Goal: Information Seeking & Learning: Learn about a topic

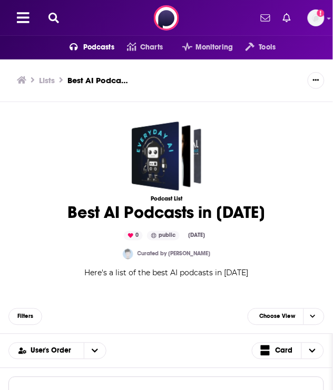
click at [61, 22] on button at bounding box center [53, 18] width 17 height 12
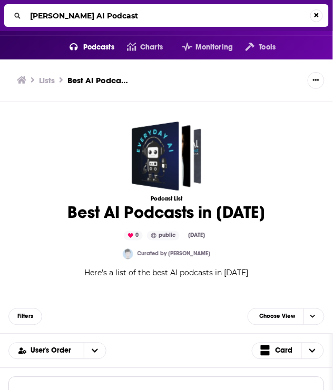
type input "[PERSON_NAME] AI Podcast"
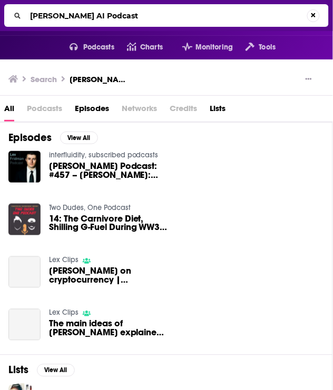
click at [88, 176] on span "[PERSON_NAME] Podcast: #457 – [PERSON_NAME]: [PERSON_NAME], [PERSON_NAME], Econ…" at bounding box center [109, 171] width 120 height 18
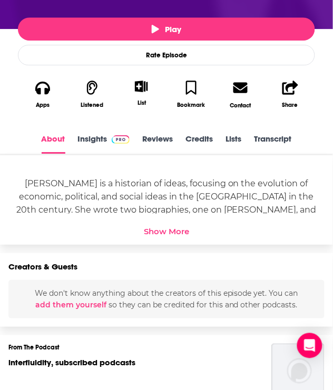
scroll to position [319, 0]
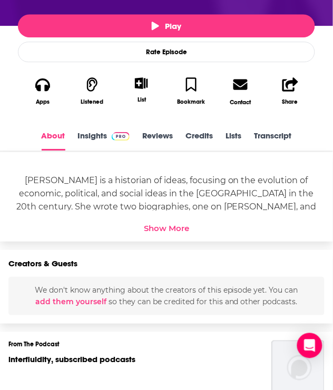
click at [93, 137] on link "Insights" at bounding box center [104, 141] width 52 height 20
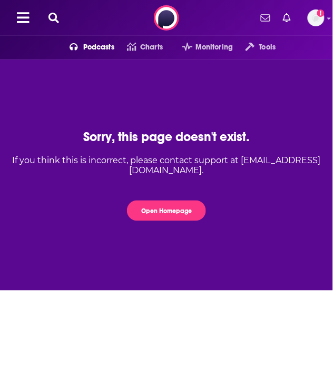
click at [57, 16] on icon at bounding box center [53, 18] width 11 height 11
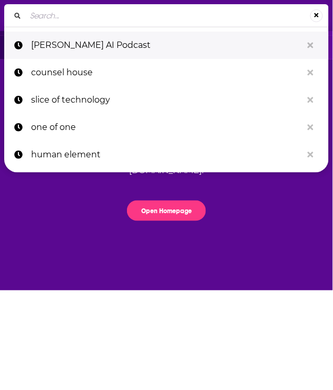
click at [65, 40] on p "[PERSON_NAME] AI Podcast" at bounding box center [166, 45] width 271 height 27
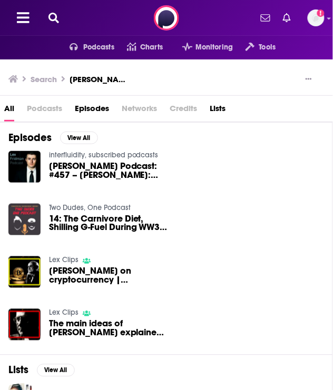
click at [76, 167] on span "[PERSON_NAME] Podcast: #457 – [PERSON_NAME]: [PERSON_NAME], [PERSON_NAME], Econ…" at bounding box center [109, 171] width 120 height 18
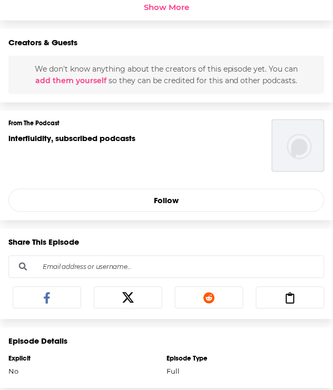
scroll to position [309, 0]
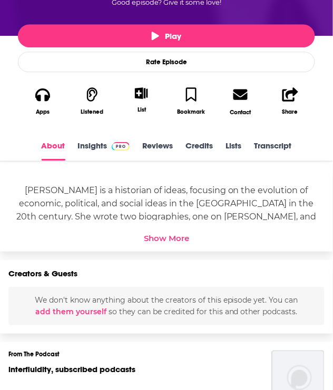
click at [100, 143] on link "Insights" at bounding box center [104, 151] width 52 height 20
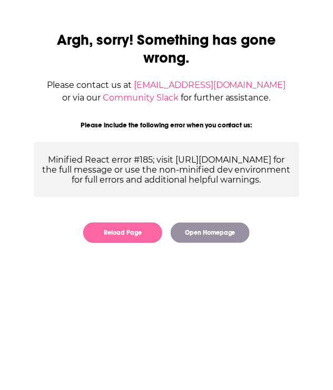
click at [154, 241] on button "Reload Page" at bounding box center [122, 233] width 79 height 21
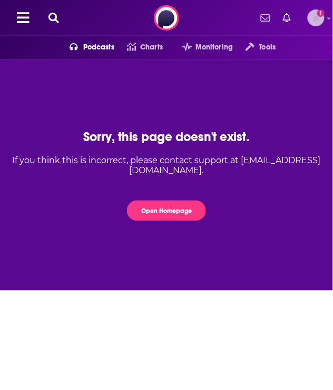
click at [311, 24] on img "Logged in as TrevorC" at bounding box center [316, 17] width 17 height 17
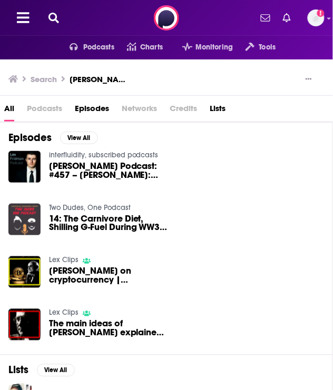
click at [113, 170] on span "[PERSON_NAME] Podcast: #457 – [PERSON_NAME]: [PERSON_NAME], [PERSON_NAME], Econ…" at bounding box center [109, 171] width 120 height 18
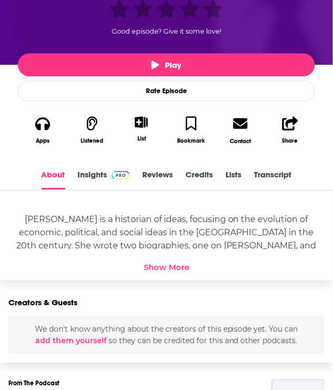
scroll to position [293, 0]
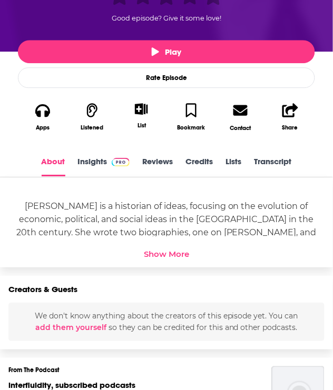
click at [151, 252] on div "Show More" at bounding box center [166, 254] width 45 height 10
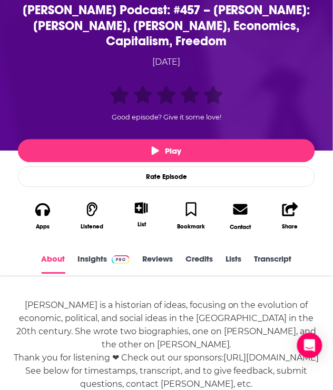
scroll to position [193, 0]
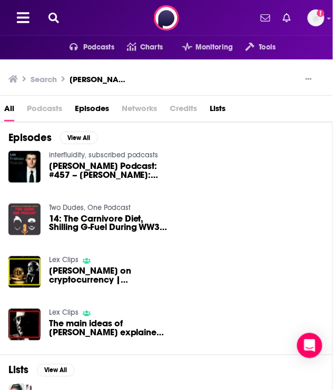
click at [42, 108] on span "Podcasts" at bounding box center [44, 111] width 35 height 22
click at [44, 111] on span "Podcasts" at bounding box center [44, 111] width 35 height 22
click at [48, 109] on span "Podcasts" at bounding box center [44, 111] width 35 height 22
click at [83, 48] on span "Podcasts" at bounding box center [98, 47] width 31 height 15
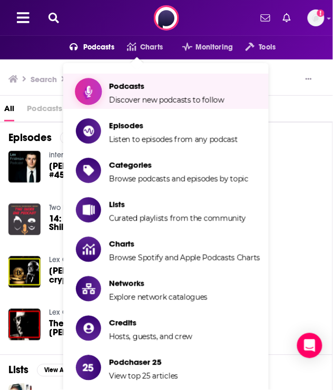
click at [103, 90] on link "Podcasts Discover new podcasts to follow" at bounding box center [168, 91] width 184 height 27
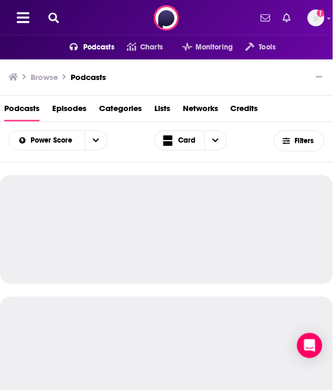
click at [55, 14] on icon at bounding box center [53, 18] width 11 height 11
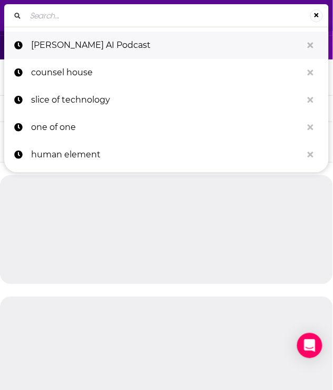
click at [65, 51] on p "[PERSON_NAME] AI Podcast" at bounding box center [166, 45] width 271 height 27
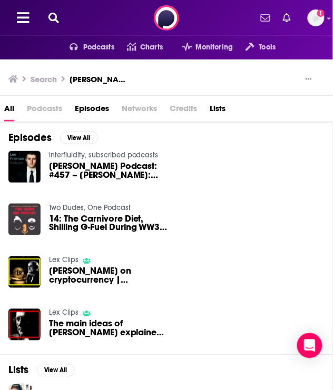
click at [46, 105] on span "Podcasts" at bounding box center [44, 111] width 35 height 22
click at [213, 108] on span "Lists" at bounding box center [218, 111] width 16 height 22
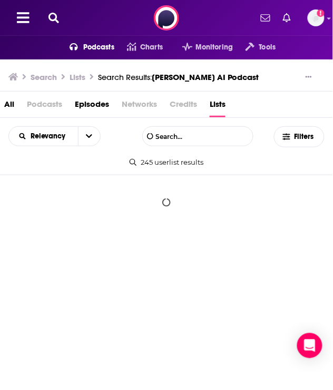
click at [35, 106] on span "Podcasts" at bounding box center [44, 107] width 35 height 22
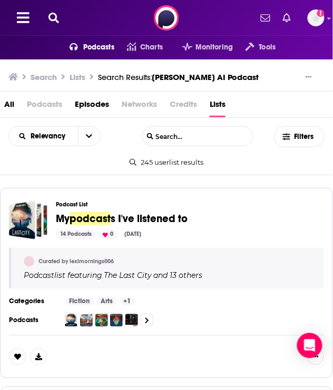
click at [9, 102] on span "All" at bounding box center [9, 107] width 10 height 22
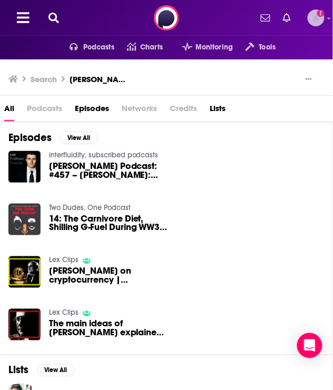
click at [311, 15] on img "Logged in as TrevorC" at bounding box center [316, 17] width 17 height 17
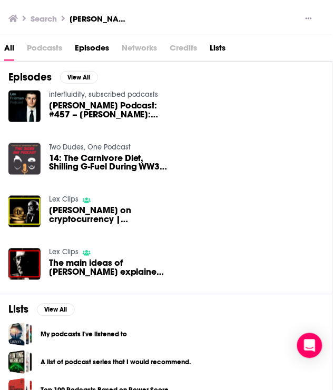
scroll to position [64, 0]
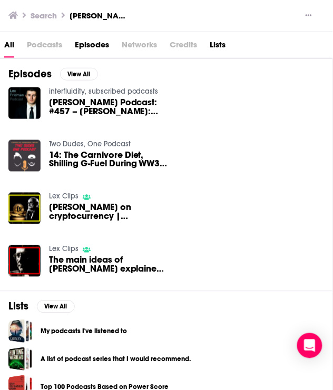
click at [70, 106] on span "[PERSON_NAME] Podcast: #457 – [PERSON_NAME]: [PERSON_NAME], [PERSON_NAME], Econ…" at bounding box center [109, 107] width 120 height 18
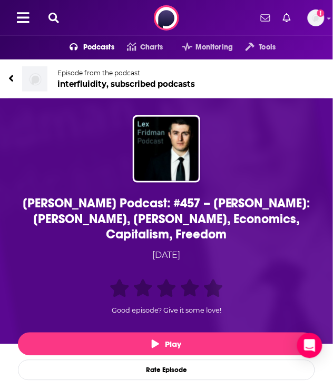
click at [160, 213] on div "[PERSON_NAME] Podcast: #457 – [PERSON_NAME]: [PERSON_NAME], [PERSON_NAME], Econ…" at bounding box center [166, 218] width 300 height 47
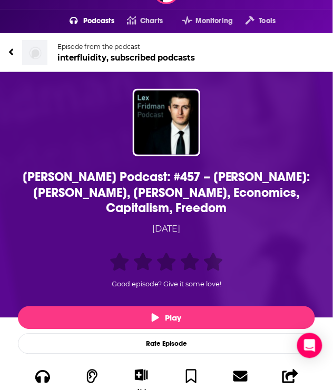
scroll to position [29, 0]
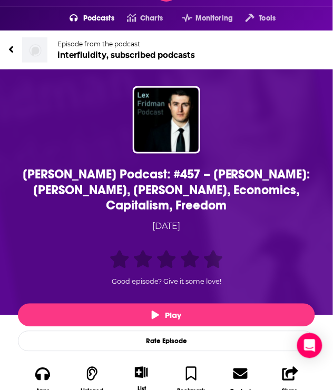
click at [161, 199] on div "[PERSON_NAME] Podcast: #457 – [PERSON_NAME]: [PERSON_NAME], [PERSON_NAME], Econ…" at bounding box center [166, 189] width 300 height 47
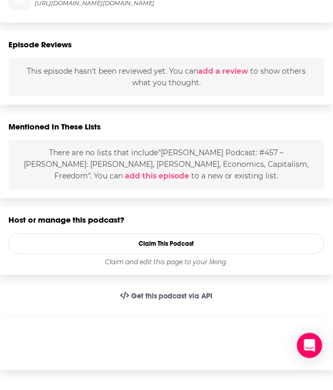
scroll to position [1018, 0]
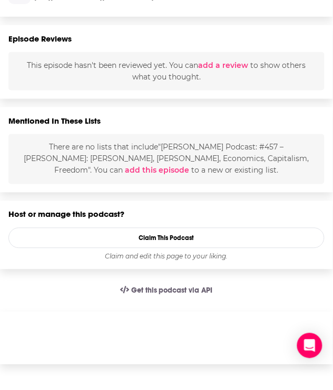
click at [207, 77] on div "This episode hasn't been reviewed yet. You can add a review to show others what…" at bounding box center [166, 71] width 316 height 38
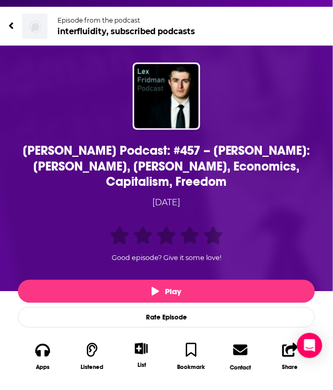
scroll to position [0, 0]
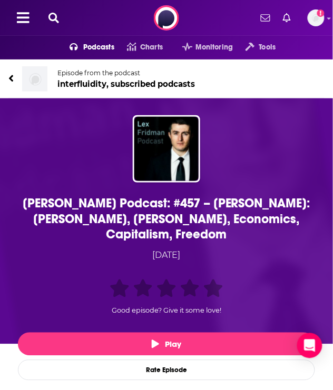
click at [91, 42] on span "Podcasts" at bounding box center [98, 47] width 31 height 15
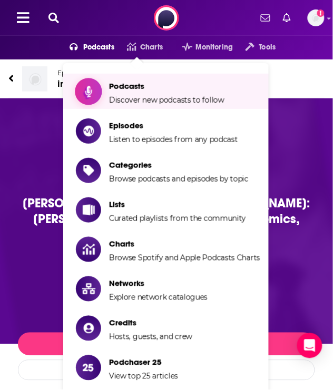
click at [114, 83] on span "Podcasts" at bounding box center [166, 86] width 115 height 10
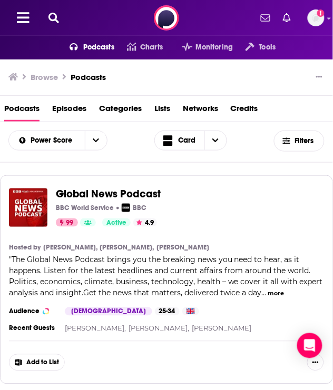
click at [49, 18] on icon at bounding box center [53, 18] width 11 height 11
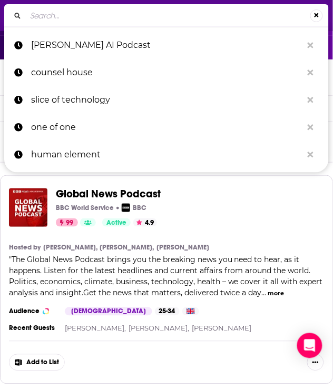
type input "The AI Podcast (by Nvida)"
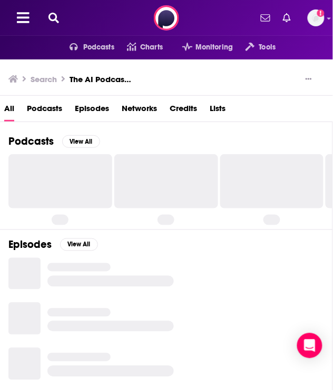
click at [53, 109] on span "Podcasts" at bounding box center [44, 111] width 35 height 22
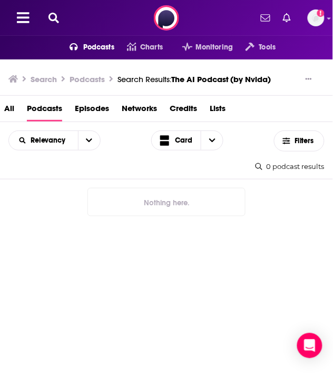
click at [56, 14] on icon at bounding box center [53, 18] width 11 height 11
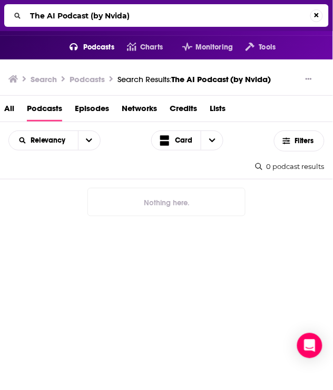
drag, startPoint x: 135, startPoint y: 16, endPoint x: 89, endPoint y: 14, distance: 45.9
click at [89, 14] on input "The AI Podcast (by Nvida)" at bounding box center [168, 15] width 284 height 17
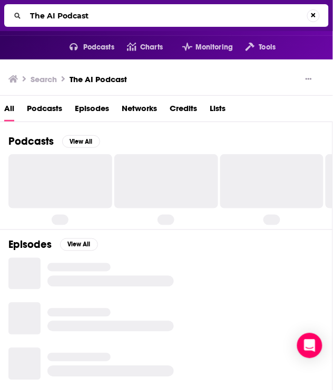
click at [50, 104] on span "Podcasts" at bounding box center [44, 111] width 35 height 22
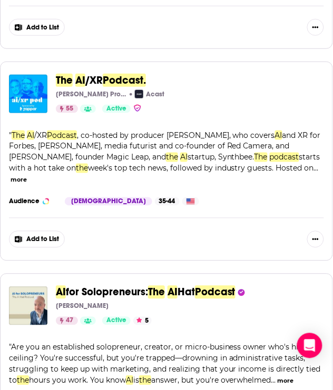
scroll to position [1090, 0]
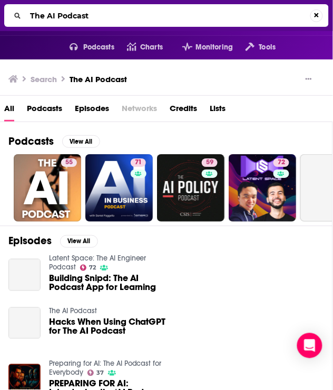
drag, startPoint x: 94, startPoint y: 16, endPoint x: -46, endPoint y: 16, distance: 140.1
click at [0, 16] on html "Podcasts Features Solutions Account Company Resources Say Hello </> Developer A…" at bounding box center [166, 195] width 333 height 390
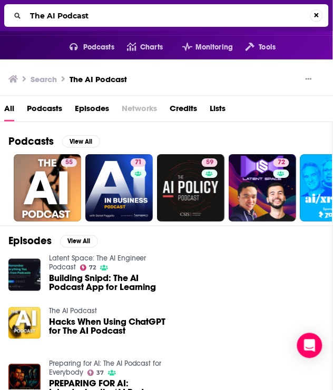
drag, startPoint x: 114, startPoint y: 18, endPoint x: 23, endPoint y: 13, distance: 91.8
click at [23, 15] on div "The AI Podcast" at bounding box center [166, 15] width 325 height 23
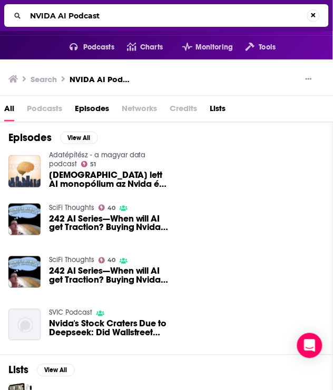
click at [54, 110] on span "Podcasts" at bounding box center [44, 111] width 35 height 22
click at [43, 110] on span "Podcasts" at bounding box center [44, 111] width 35 height 22
click at [102, 16] on input "NVIDA AI Podcast" at bounding box center [166, 15] width 281 height 17
drag, startPoint x: 102, startPoint y: 16, endPoint x: 73, endPoint y: 17, distance: 29.0
click at [73, 17] on input "NVIDA AI Podcast" at bounding box center [168, 15] width 284 height 17
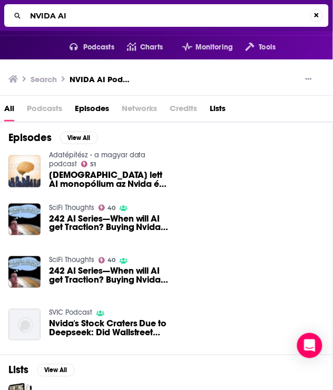
type input "NVIDA AI"
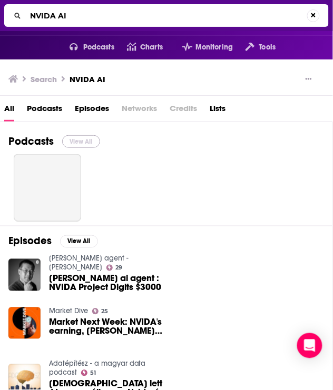
click at [81, 138] on button "View All" at bounding box center [81, 141] width 38 height 13
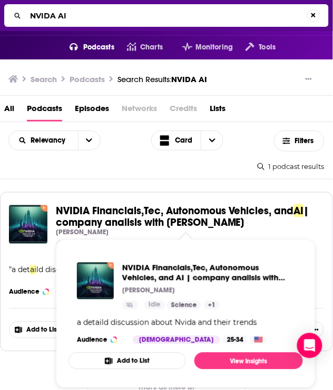
scroll to position [44, 0]
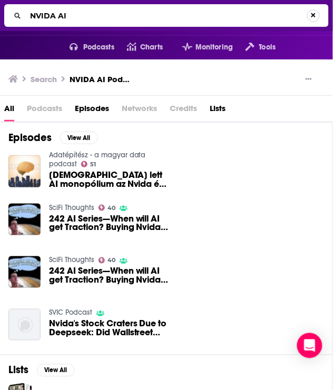
click at [317, 15] on button "Search..." at bounding box center [313, 15] width 13 height 13
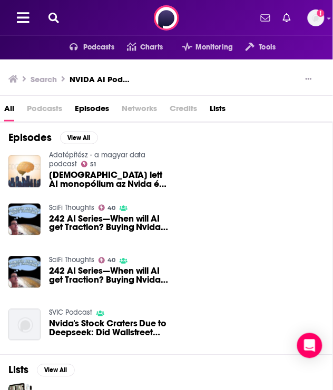
click at [61, 18] on button at bounding box center [53, 18] width 17 height 12
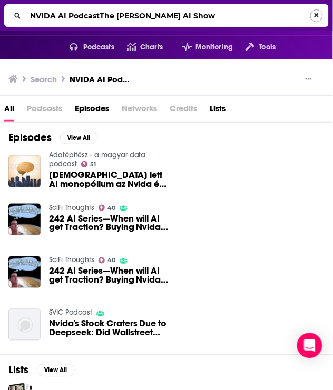
type input "NVIDA AI PodcastThe [PERSON_NAME] AI Show"
click at [319, 19] on button "Search..." at bounding box center [316, 15] width 13 height 13
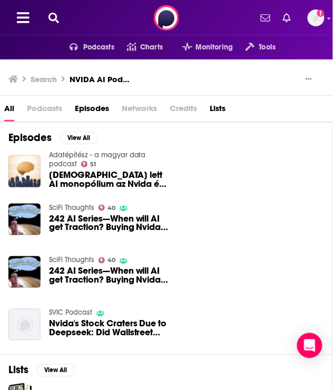
click at [61, 13] on button at bounding box center [53, 18] width 17 height 12
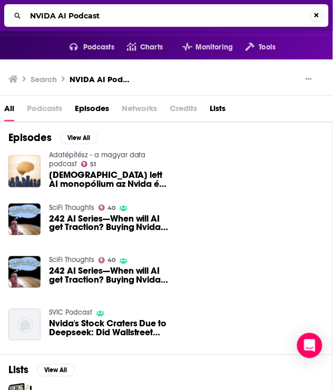
drag, startPoint x: 122, startPoint y: 18, endPoint x: -57, endPoint y: 14, distance: 178.6
click at [0, 14] on html "Podcasts Features Solutions Account Company Resources Say Hello </> Developer A…" at bounding box center [166, 195] width 333 height 390
drag, startPoint x: 137, startPoint y: 19, endPoint x: 24, endPoint y: 13, distance: 114.0
click at [24, 13] on div "NVIDA AI Podcast" at bounding box center [166, 15] width 325 height 23
type input "The [PERSON_NAME] AI Show"
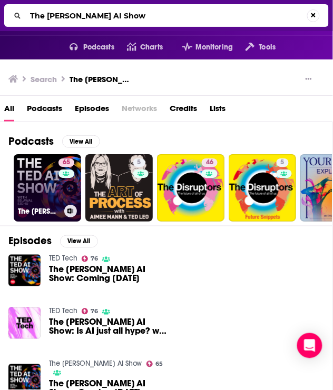
click at [46, 163] on link "65 The [PERSON_NAME] AI Show" at bounding box center [47, 187] width 67 height 67
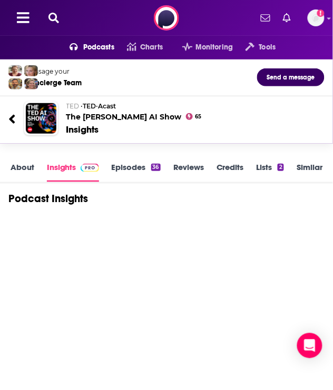
click at [67, 171] on link "Insights" at bounding box center [73, 172] width 52 height 20
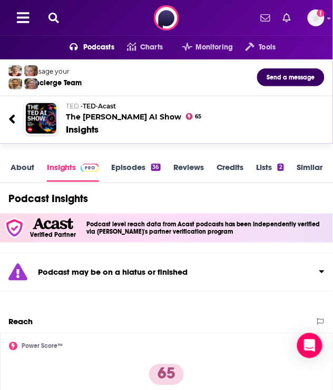
click at [63, 168] on link "Insights" at bounding box center [73, 172] width 52 height 20
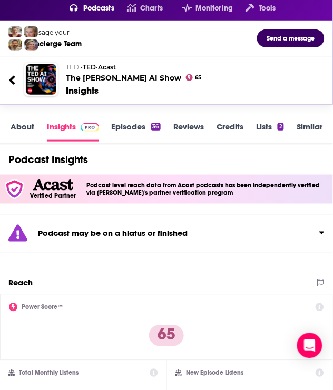
scroll to position [47, 0]
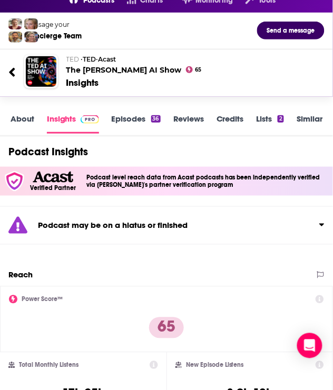
click at [112, 117] on link "Episodes 36" at bounding box center [136, 124] width 49 height 20
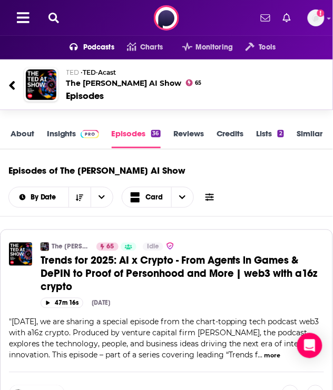
click at [72, 135] on link "Insights" at bounding box center [73, 139] width 52 height 20
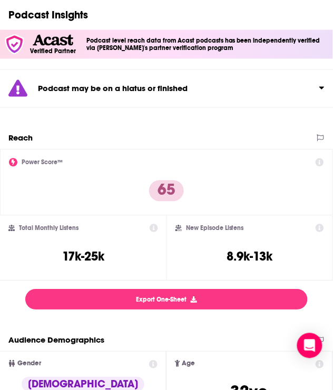
scroll to position [190, 0]
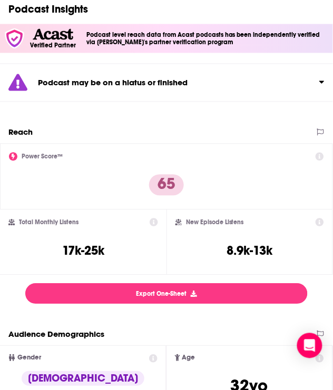
click at [119, 244] on div "Total Monthly Listens 17k-25k" at bounding box center [83, 243] width 150 height 48
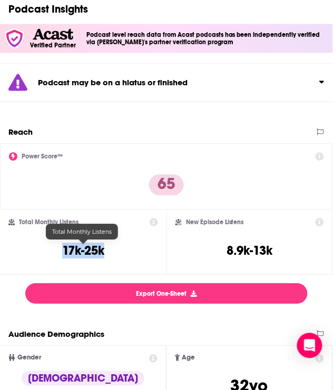
drag, startPoint x: 119, startPoint y: 243, endPoint x: 60, endPoint y: 244, distance: 59.0
click at [60, 244] on div "Total Monthly Listens 17k-25k" at bounding box center [83, 243] width 150 height 48
copy h3 "17k-25k"
